Goal: Task Accomplishment & Management: Use online tool/utility

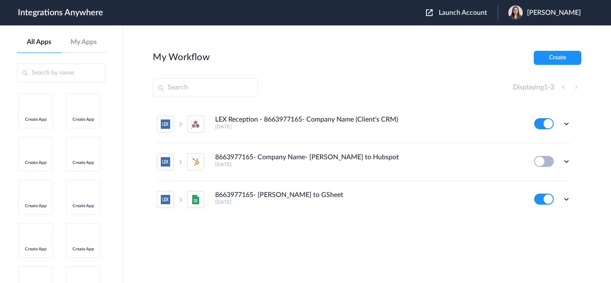
click at [456, 11] on span "Launch Account" at bounding box center [463, 12] width 48 height 7
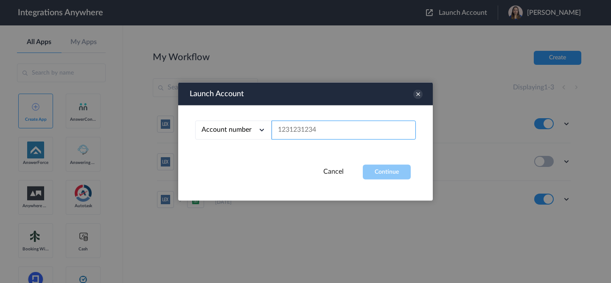
click at [331, 128] on input "text" at bounding box center [344, 130] width 144 height 19
paste input "7755879758"
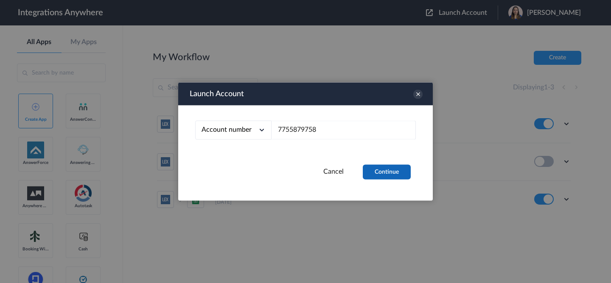
click at [382, 171] on button "Continue" at bounding box center [387, 172] width 48 height 15
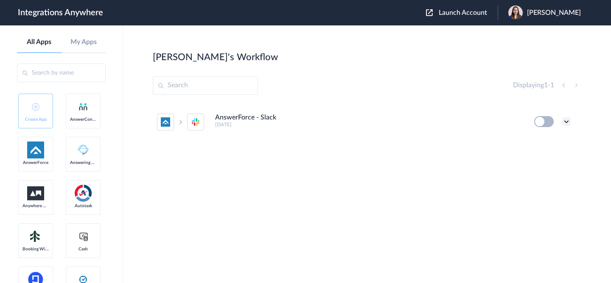
click at [569, 122] on icon at bounding box center [566, 122] width 8 height 8
click at [545, 141] on li "Edit" at bounding box center [542, 142] width 55 height 16
click at [458, 14] on span "Launch Account" at bounding box center [463, 12] width 48 height 7
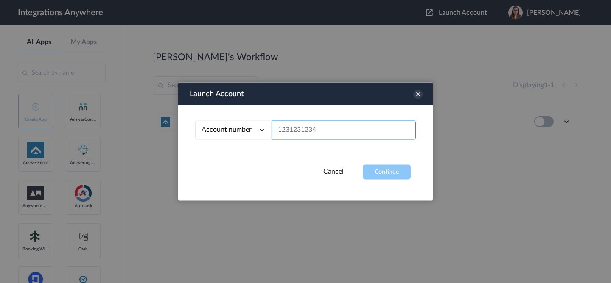
click at [367, 136] on input "text" at bounding box center [344, 130] width 144 height 19
paste input "7755879758"
type input "7755879758"
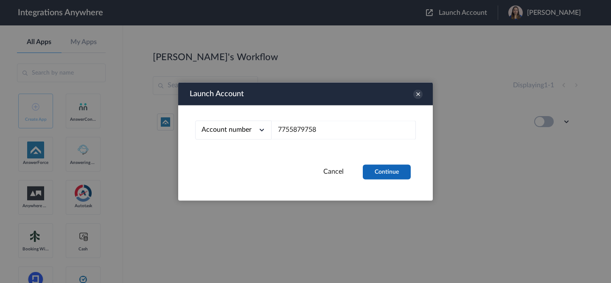
click at [397, 174] on button "Continue" at bounding box center [387, 172] width 48 height 15
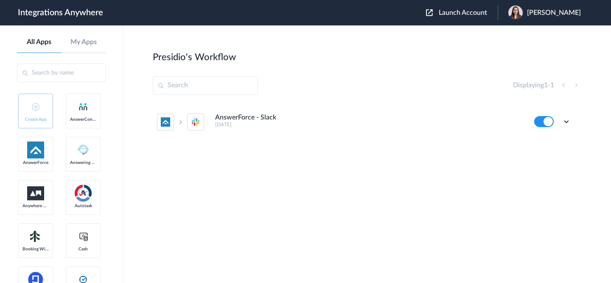
click at [540, 12] on span "[PERSON_NAME]" at bounding box center [554, 13] width 54 height 8
click at [529, 37] on link "My Account" at bounding box center [520, 34] width 32 height 6
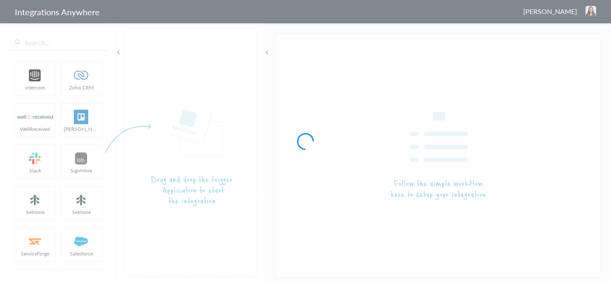
type input "AnswerForce - Slack"
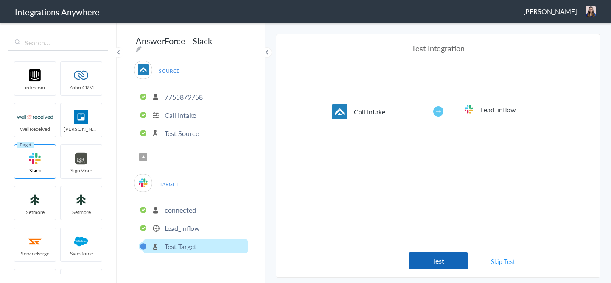
click at [420, 266] on button "Test" at bounding box center [438, 261] width 59 height 17
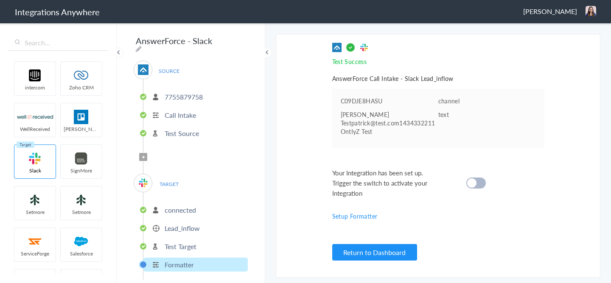
click at [472, 185] on cite at bounding box center [471, 183] width 9 height 9
click at [198, 95] on p "7755879758" at bounding box center [184, 97] width 38 height 10
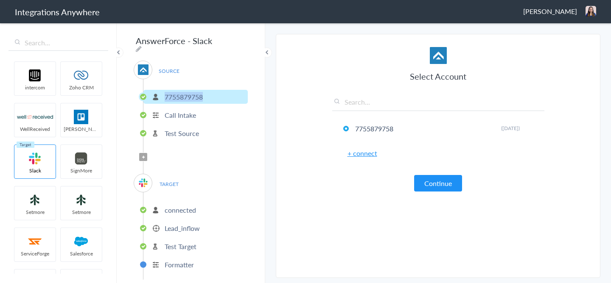
copy p "7755879758"
